Goal: Task Accomplishment & Management: Use online tool/utility

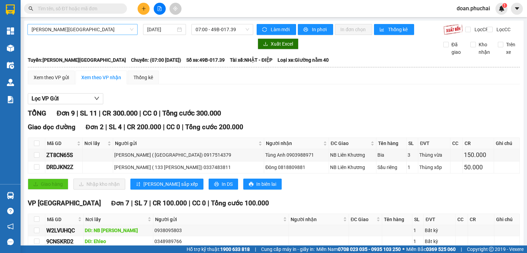
click at [87, 30] on span "[PERSON_NAME][GEOGRAPHIC_DATA]" at bounding box center [83, 29] width 102 height 10
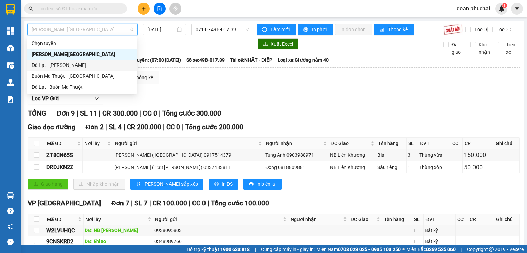
click at [70, 65] on div "Đà Lạt - [PERSON_NAME]" at bounding box center [82, 65] width 101 height 8
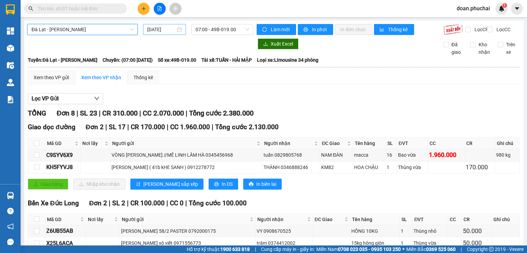
click at [155, 31] on input "[DATE]" at bounding box center [161, 30] width 28 height 8
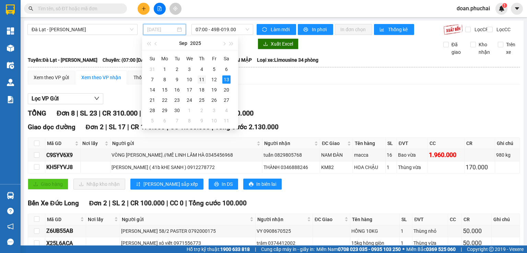
click at [203, 80] on div "11" at bounding box center [202, 80] width 8 height 8
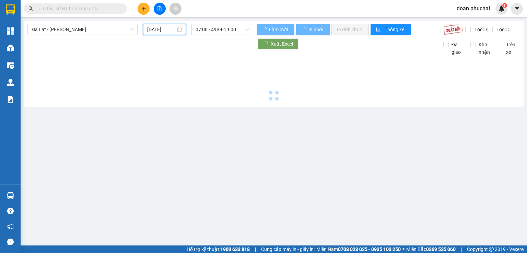
type input "[DATE]"
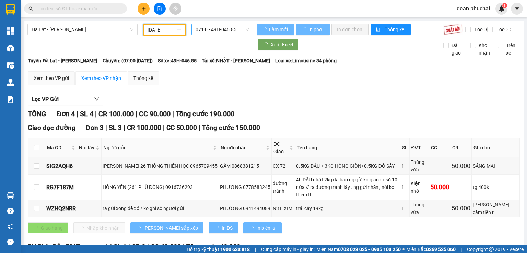
click at [205, 28] on span "07:00 - 49H-046.85" at bounding box center [223, 29] width 54 height 10
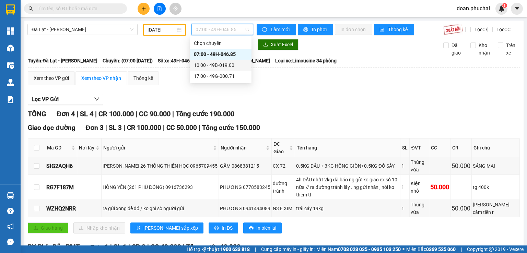
click at [207, 65] on div "10:00 - 49B-019.00" at bounding box center [221, 65] width 54 height 8
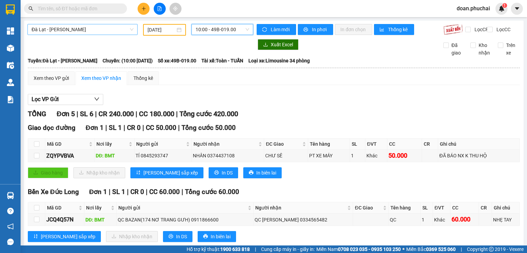
click at [87, 29] on span "Đà Lạt - [PERSON_NAME]" at bounding box center [83, 29] width 102 height 10
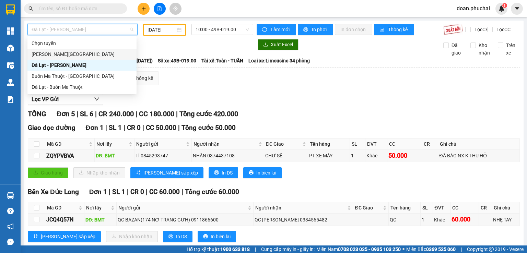
click at [70, 54] on div "[PERSON_NAME][GEOGRAPHIC_DATA]" at bounding box center [82, 54] width 101 height 8
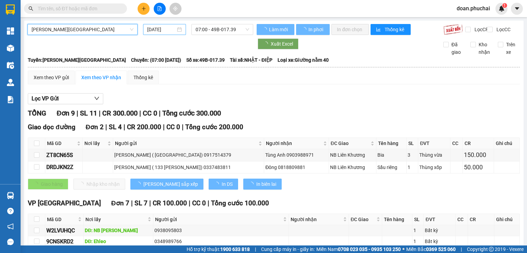
click at [164, 29] on input "[DATE]" at bounding box center [161, 30] width 28 height 8
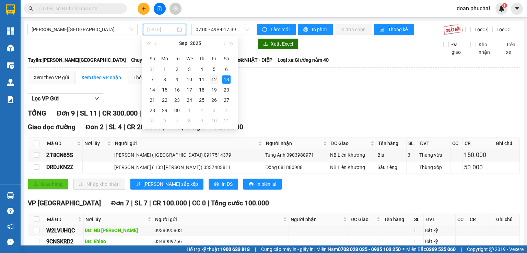
click at [211, 82] on div "12" at bounding box center [214, 80] width 8 height 8
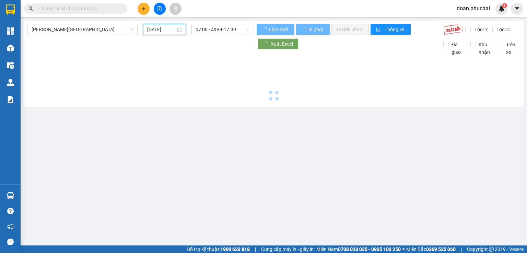
type input "[DATE]"
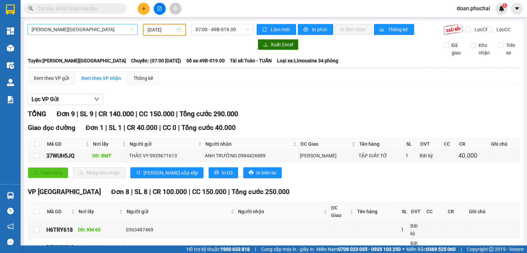
click at [86, 34] on span "[PERSON_NAME][GEOGRAPHIC_DATA]" at bounding box center [83, 29] width 102 height 10
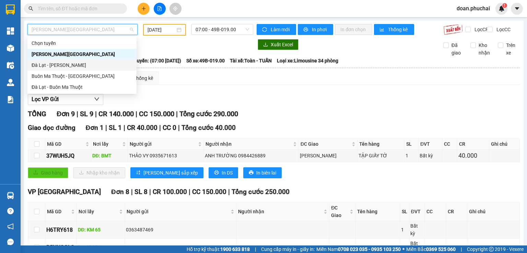
click at [55, 66] on div "Đà Lạt - [PERSON_NAME]" at bounding box center [82, 65] width 101 height 8
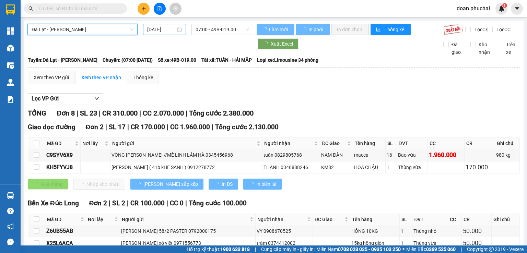
click at [160, 31] on input "[DATE]" at bounding box center [161, 30] width 28 height 8
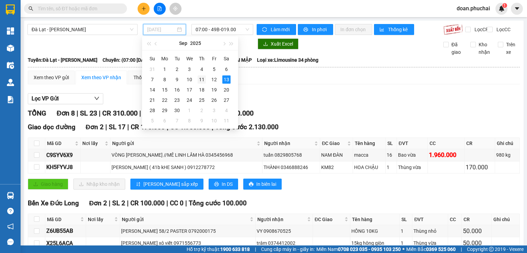
click at [199, 79] on div "11" at bounding box center [202, 80] width 8 height 8
type input "[DATE]"
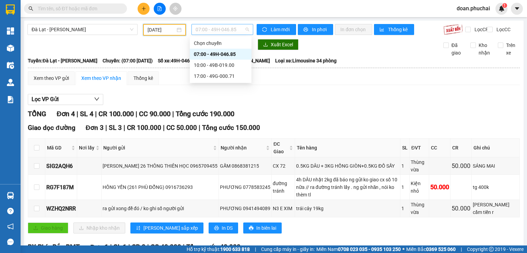
click at [218, 28] on span "07:00 - 49H-046.85" at bounding box center [223, 29] width 54 height 10
click at [222, 74] on div "17:00 - 49G-000.71" at bounding box center [221, 76] width 54 height 8
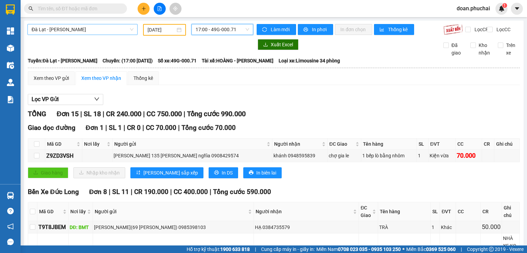
click at [100, 29] on span "Đà Lạt - [PERSON_NAME]" at bounding box center [83, 29] width 102 height 10
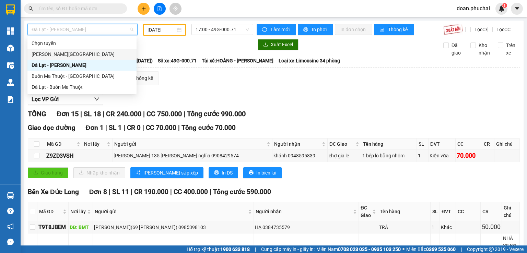
click at [64, 56] on div "[PERSON_NAME][GEOGRAPHIC_DATA]" at bounding box center [82, 54] width 101 height 8
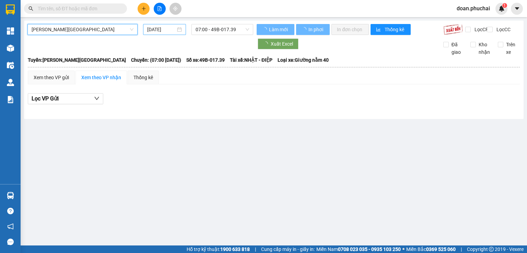
click at [159, 30] on input "[DATE]" at bounding box center [161, 30] width 28 height 8
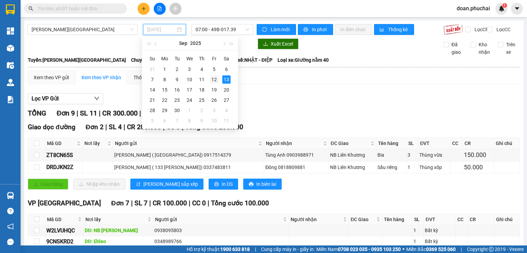
click at [215, 82] on div "12" at bounding box center [214, 80] width 8 height 8
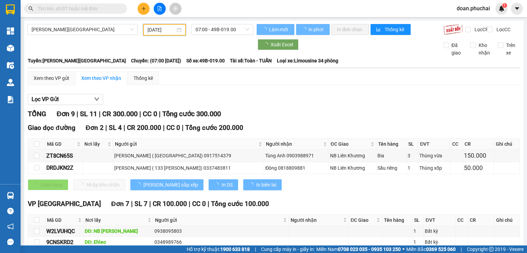
type input "[DATE]"
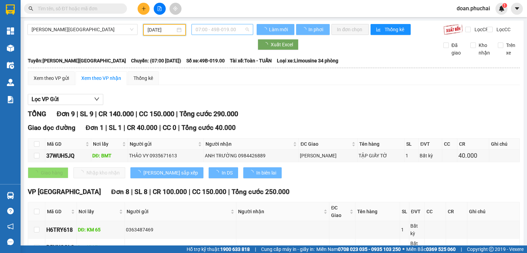
click at [203, 30] on span "07:00 - 49B-019.00" at bounding box center [223, 29] width 54 height 10
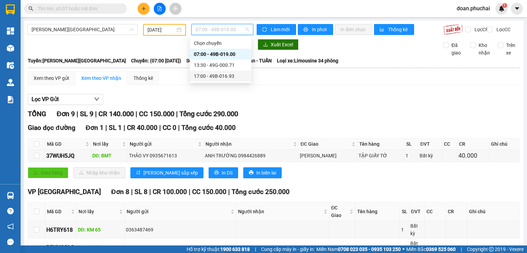
click at [221, 69] on div "13:30 - 49G-000.71" at bounding box center [221, 65] width 62 height 11
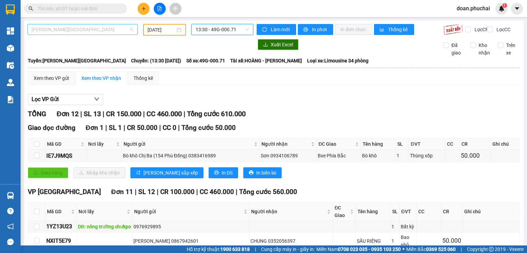
click at [67, 29] on span "[PERSON_NAME][GEOGRAPHIC_DATA]" at bounding box center [83, 29] width 102 height 10
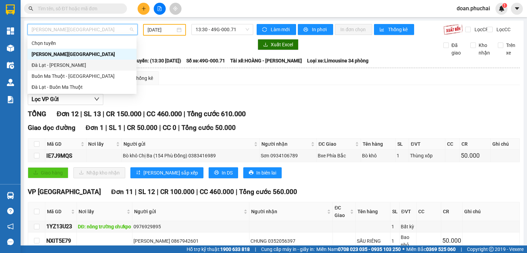
click at [51, 64] on div "Đà Lạt - [PERSON_NAME]" at bounding box center [82, 65] width 101 height 8
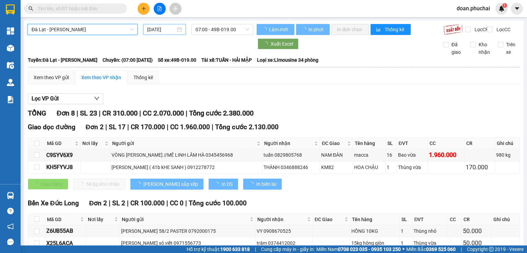
click at [148, 31] on input "[DATE]" at bounding box center [161, 30] width 28 height 8
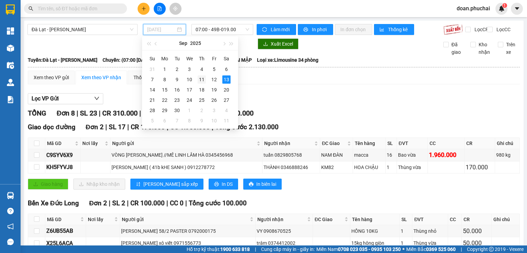
click at [202, 81] on div "11" at bounding box center [202, 80] width 8 height 8
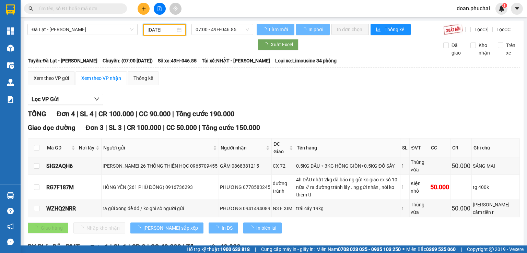
click at [227, 31] on span "07:00 - 49H-046.85" at bounding box center [223, 29] width 54 height 10
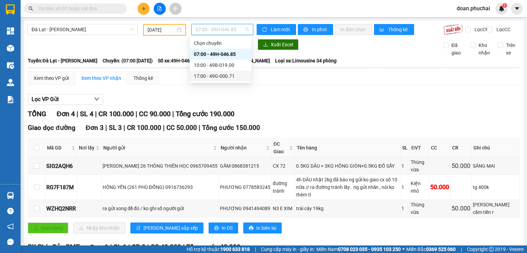
click at [227, 80] on div "17:00 - 49G-000.71" at bounding box center [221, 76] width 62 height 11
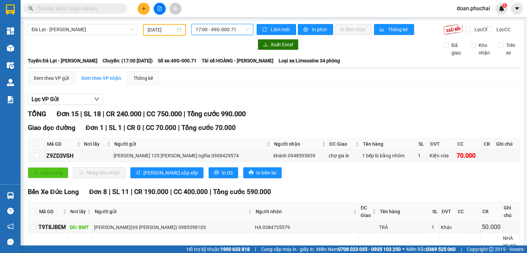
click at [152, 31] on input "[DATE]" at bounding box center [161, 30] width 27 height 8
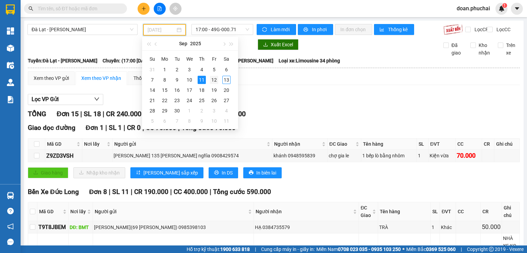
click at [211, 81] on div "12" at bounding box center [214, 80] width 8 height 8
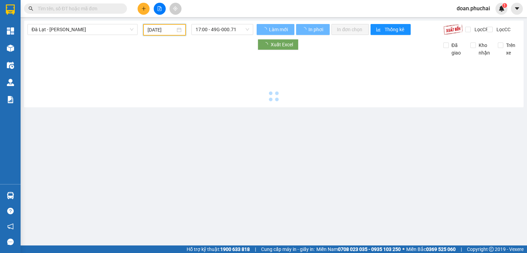
type input "[DATE]"
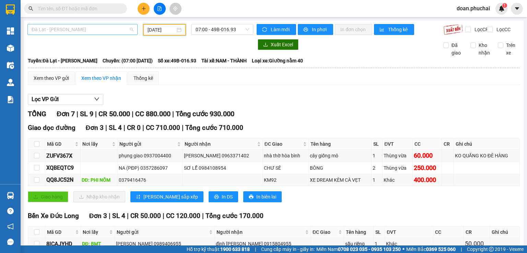
click at [104, 30] on span "Đà Lạt - [PERSON_NAME]" at bounding box center [83, 29] width 102 height 10
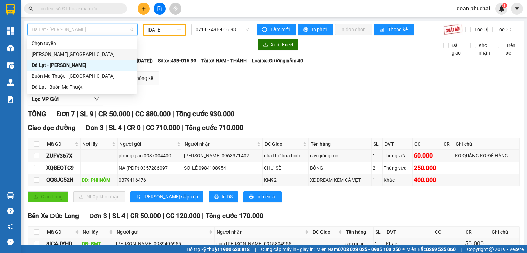
click at [69, 54] on div "[PERSON_NAME][GEOGRAPHIC_DATA]" at bounding box center [82, 54] width 101 height 8
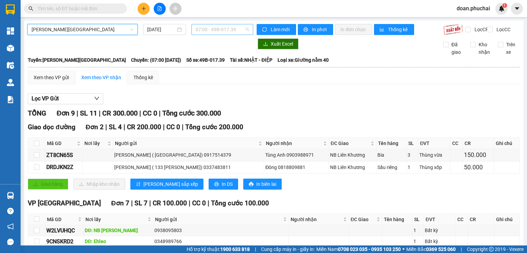
click at [220, 34] on span "07:00 - 49B-017.39" at bounding box center [223, 29] width 54 height 10
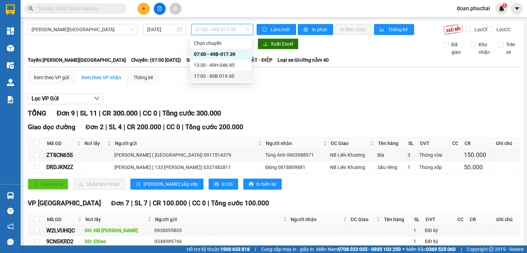
click at [217, 78] on div "17:00 - 49B-019.00" at bounding box center [221, 76] width 54 height 8
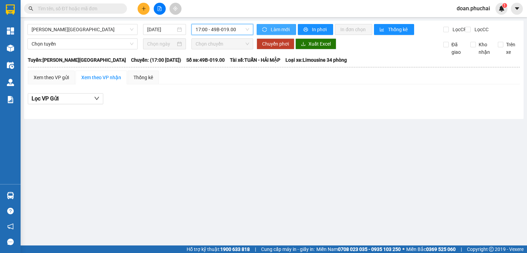
click at [265, 28] on icon "sync" at bounding box center [264, 29] width 5 height 5
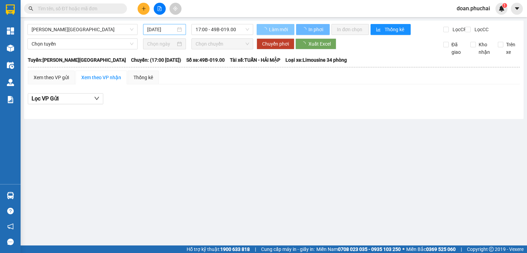
click at [173, 31] on input "[DATE]" at bounding box center [161, 30] width 28 height 8
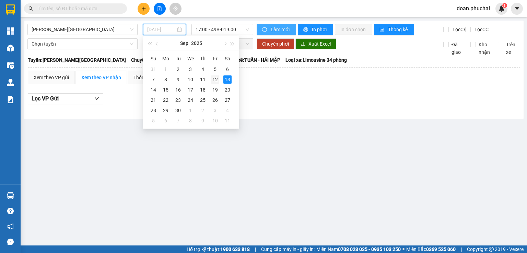
click at [212, 81] on div "12" at bounding box center [215, 80] width 8 height 8
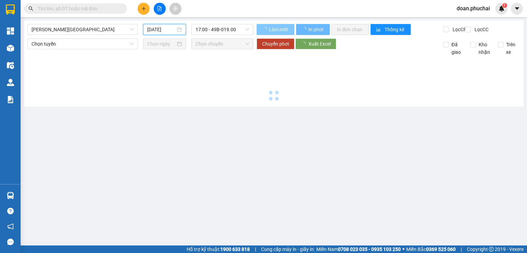
type input "[DATE]"
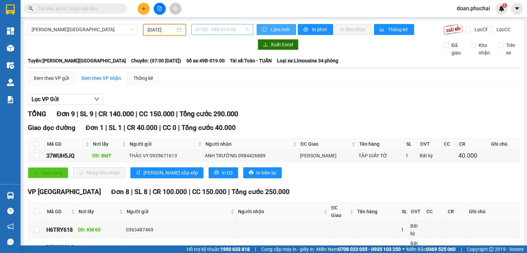
click at [209, 30] on span "07:00 - 49B-019.00" at bounding box center [223, 29] width 54 height 10
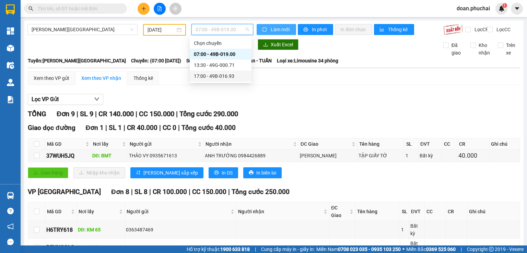
click at [215, 73] on div "17:00 - 49B-016.93" at bounding box center [221, 76] width 54 height 8
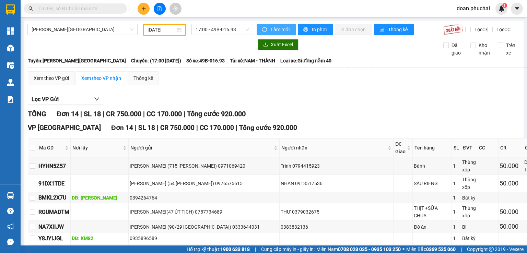
click at [277, 28] on span "Làm mới" at bounding box center [281, 30] width 20 height 8
